Goal: Task Accomplishment & Management: Complete application form

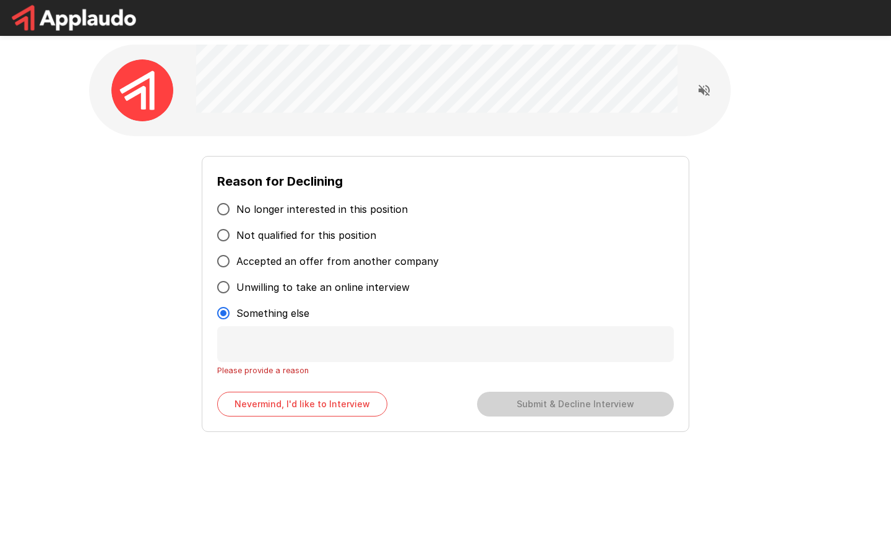
click at [302, 404] on button "Nevermind, I'd like to Interview" at bounding box center [302, 404] width 170 height 25
